Goal: Task Accomplishment & Management: Use online tool/utility

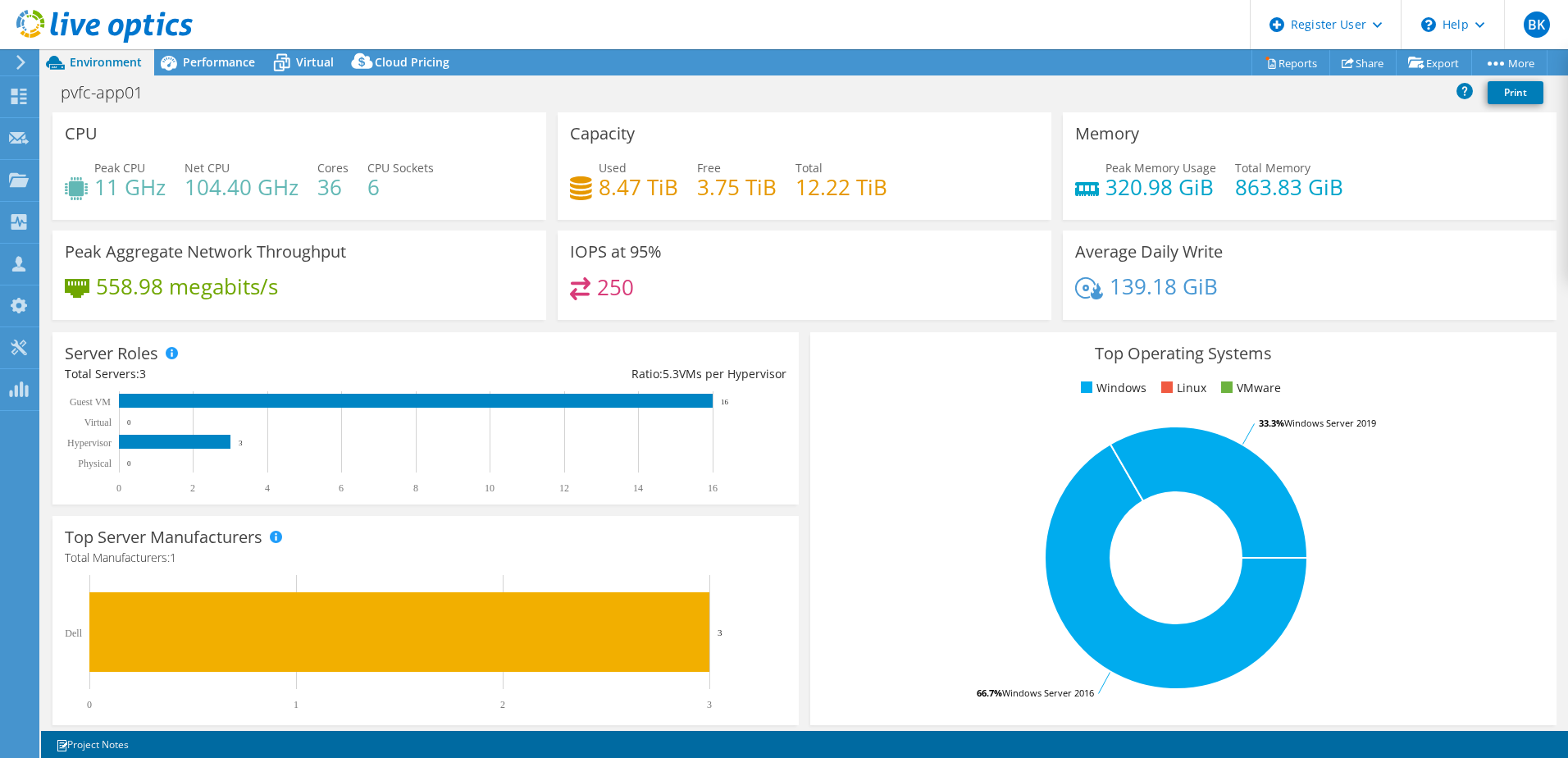
select select "EULondon"
select select "USD"
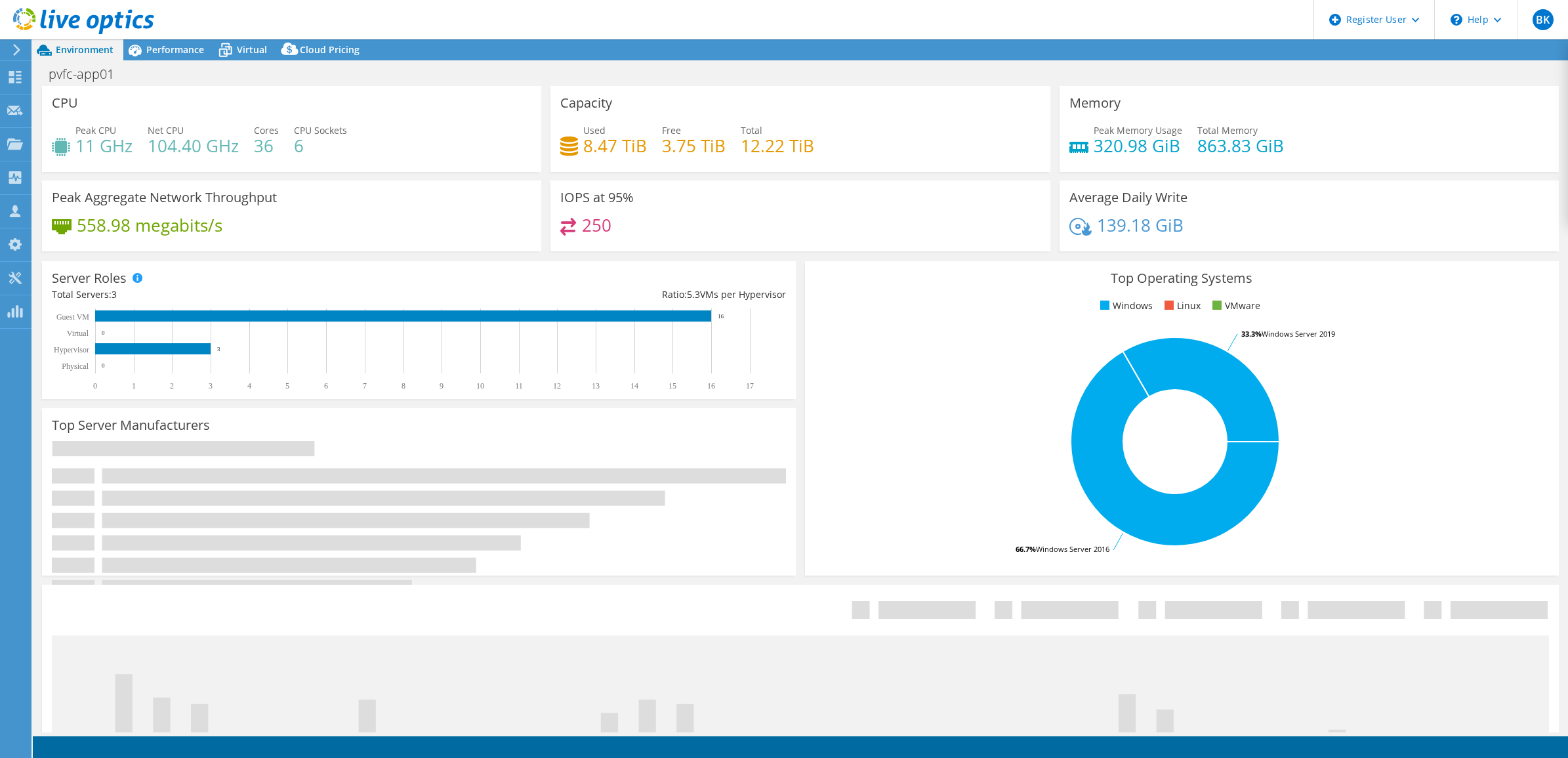
select select "EULondon"
select select "USD"
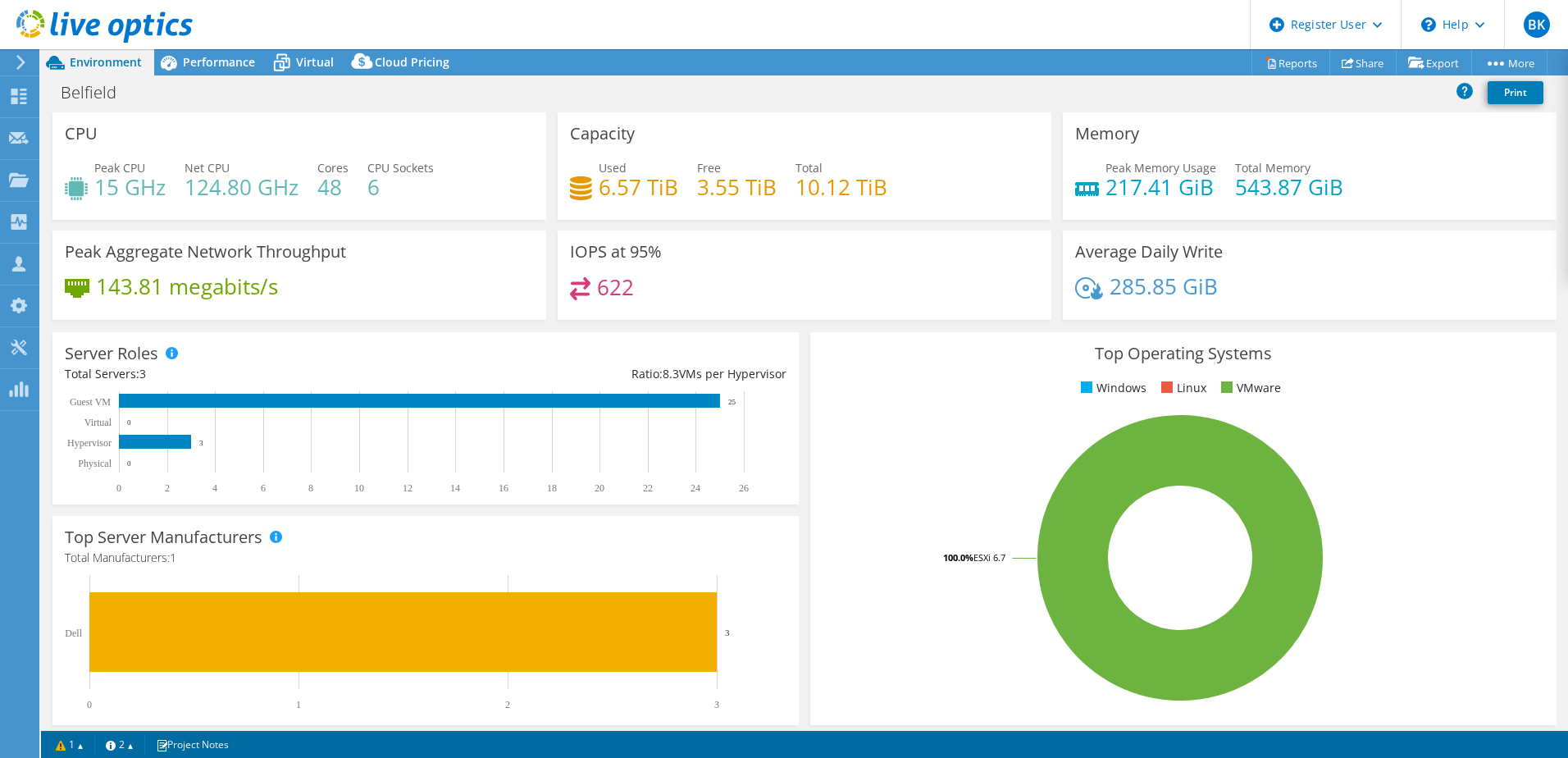
select select "USD"
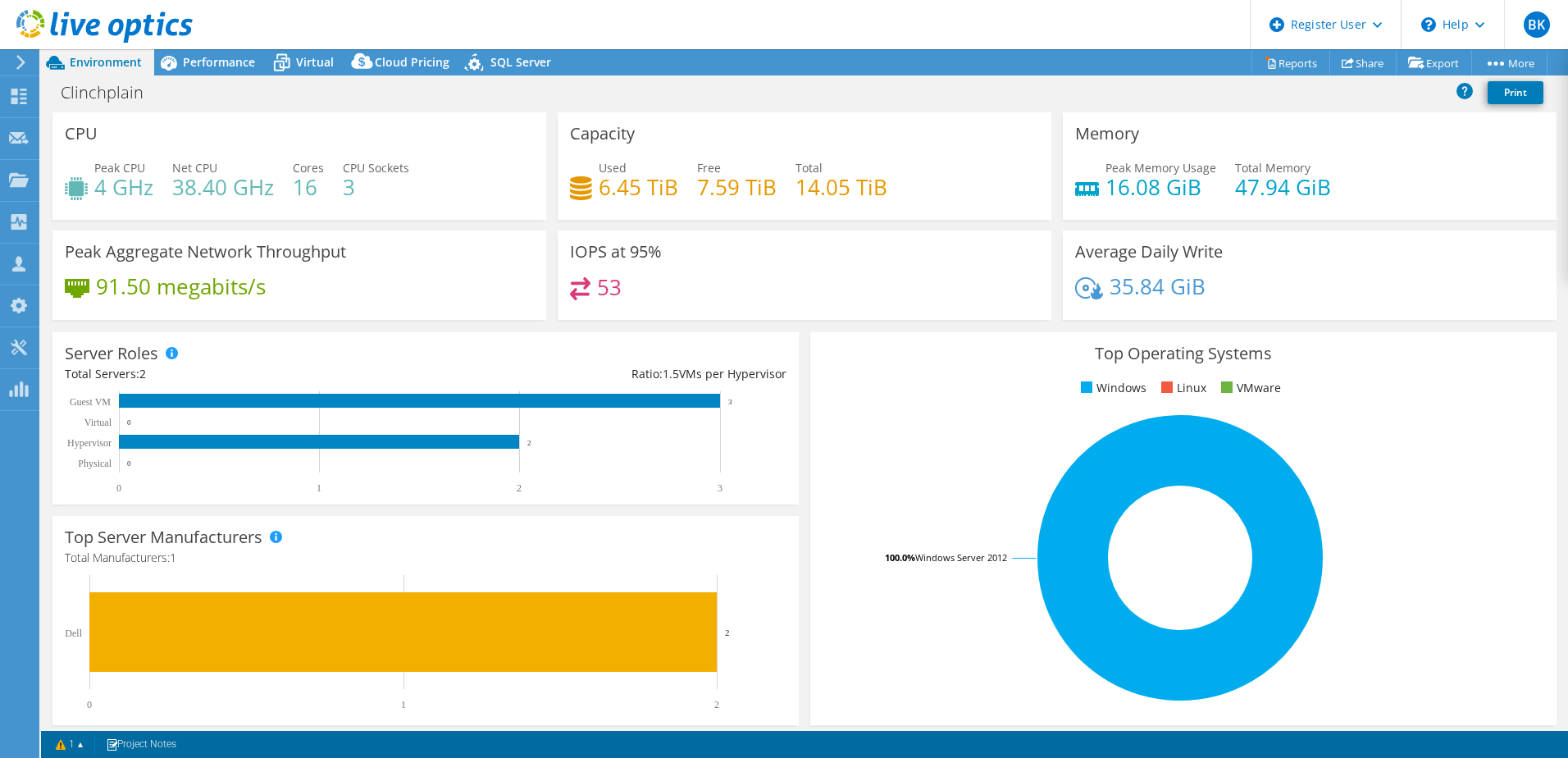
select select "USD"
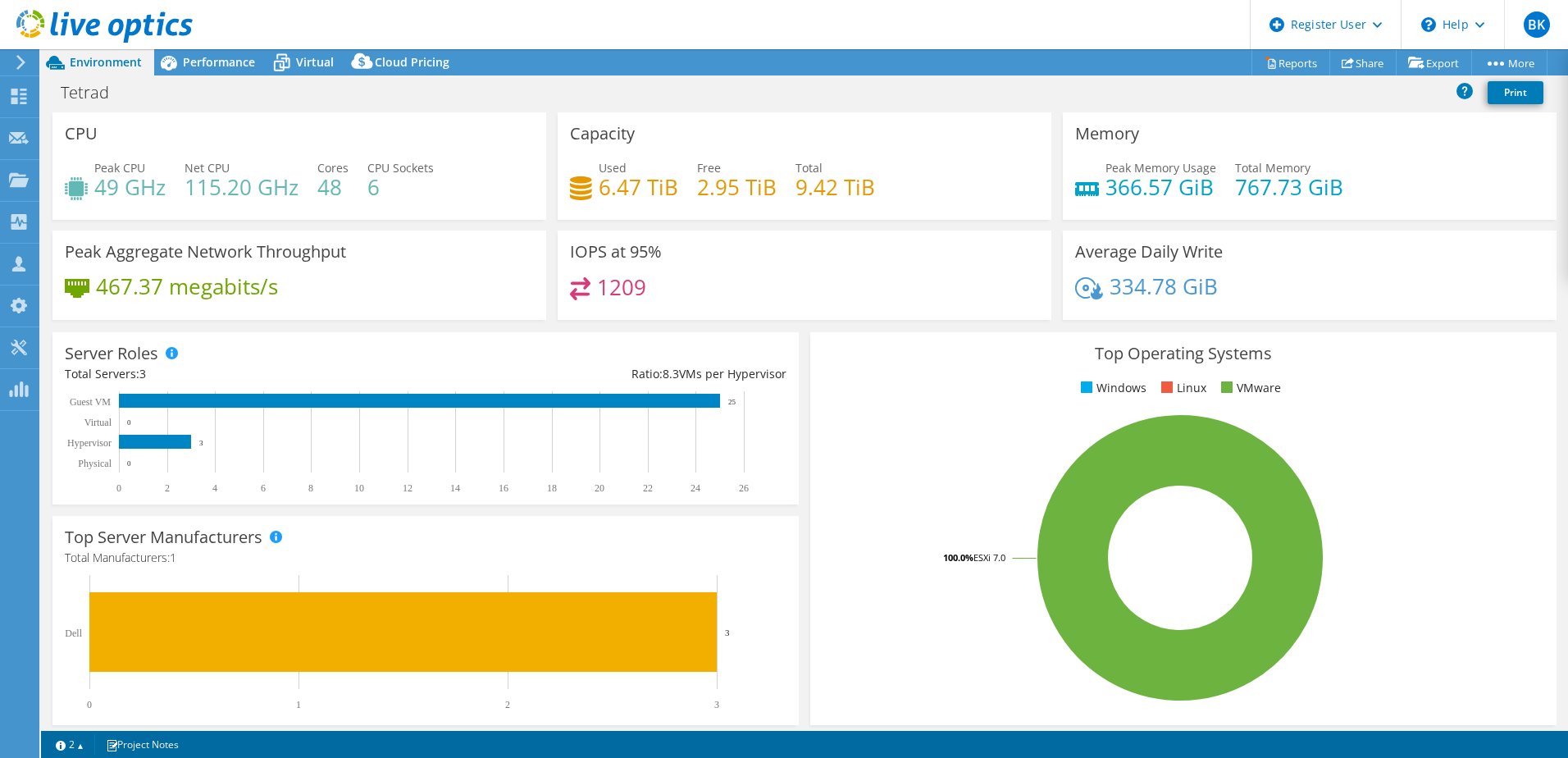
select select "USD"
